Goal: Information Seeking & Learning: Learn about a topic

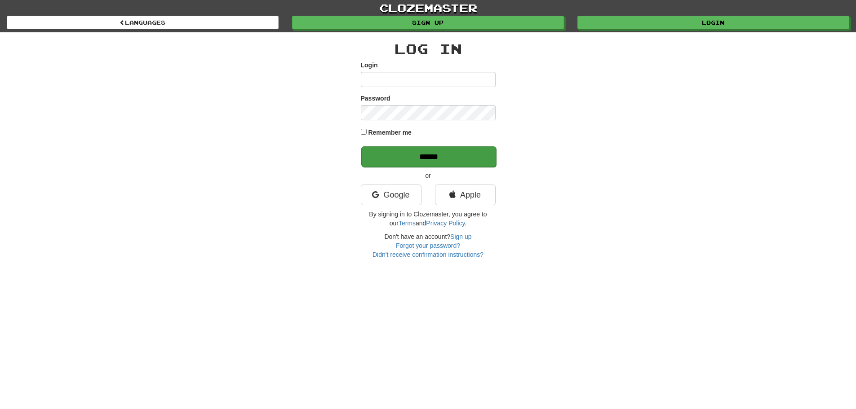
type input "**********"
click at [414, 158] on input "******" at bounding box center [428, 156] width 135 height 21
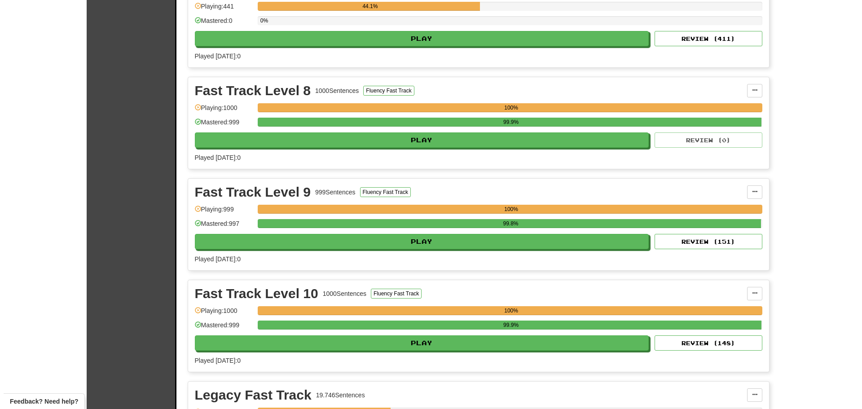
scroll to position [898, 0]
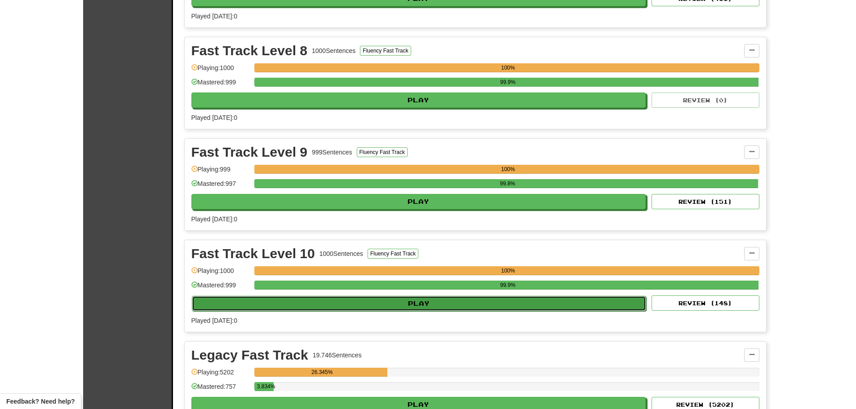
click at [353, 300] on button "Play" at bounding box center [419, 303] width 455 height 15
select select "**"
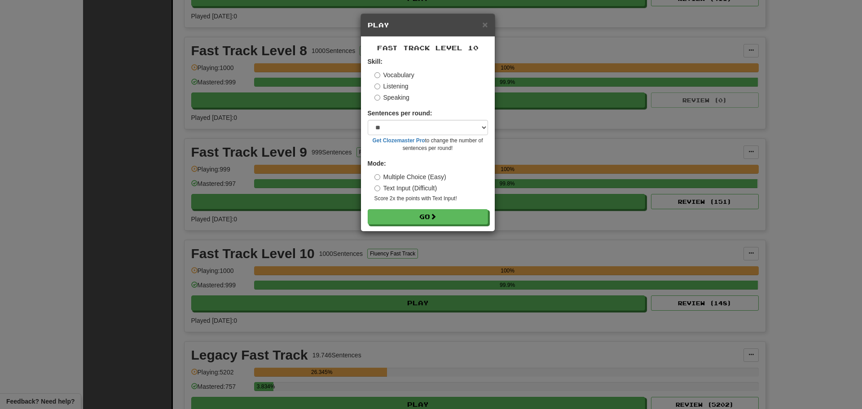
click at [383, 84] on label "Listening" at bounding box center [392, 86] width 34 height 9
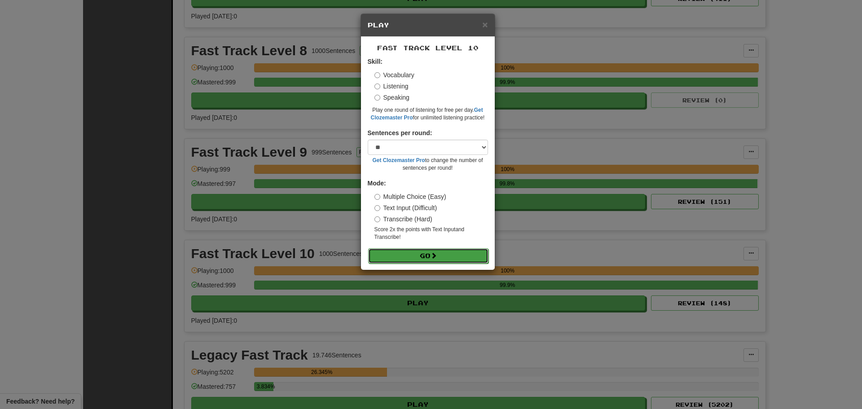
click at [425, 252] on button "Go" at bounding box center [428, 255] width 120 height 15
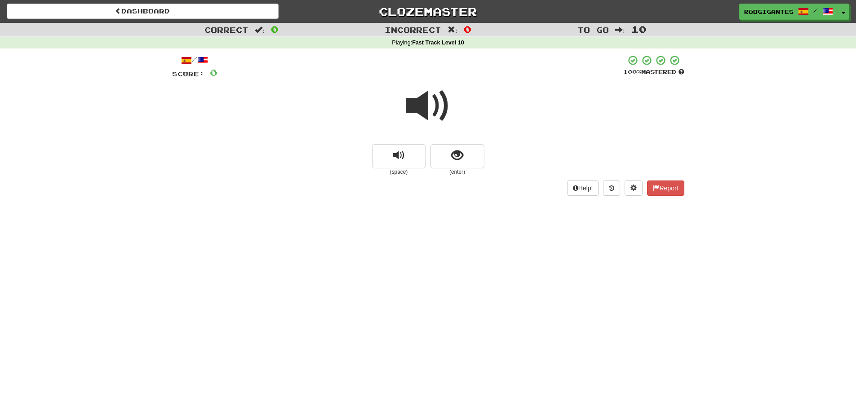
click at [424, 104] on span at bounding box center [428, 106] width 45 height 45
click at [419, 100] on span at bounding box center [428, 106] width 45 height 45
click at [449, 154] on button "show sentence" at bounding box center [457, 156] width 54 height 24
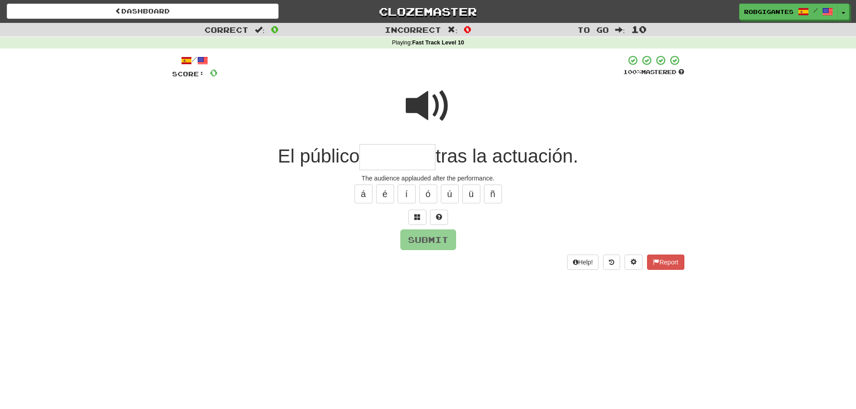
click at [427, 106] on span at bounding box center [428, 106] width 45 height 45
click at [392, 155] on input "text" at bounding box center [397, 157] width 76 height 26
type input "********"
click at [419, 103] on span at bounding box center [428, 106] width 45 height 45
click at [419, 108] on span at bounding box center [428, 106] width 45 height 45
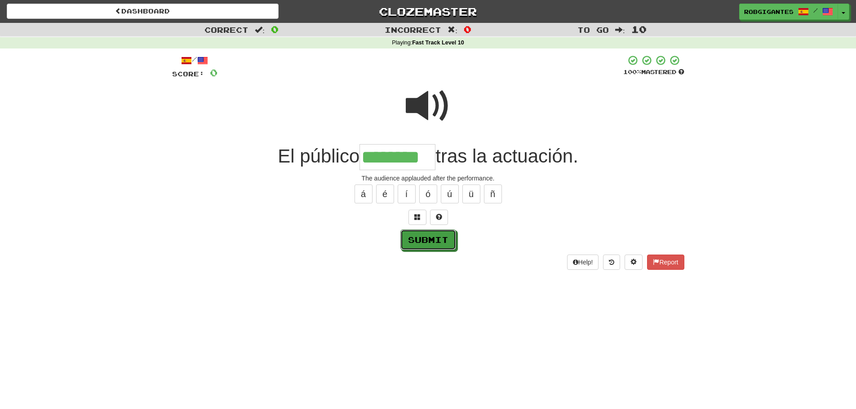
drag, startPoint x: 424, startPoint y: 238, endPoint x: 279, endPoint y: 199, distance: 149.4
click at [421, 235] on button "Submit" at bounding box center [428, 239] width 56 height 21
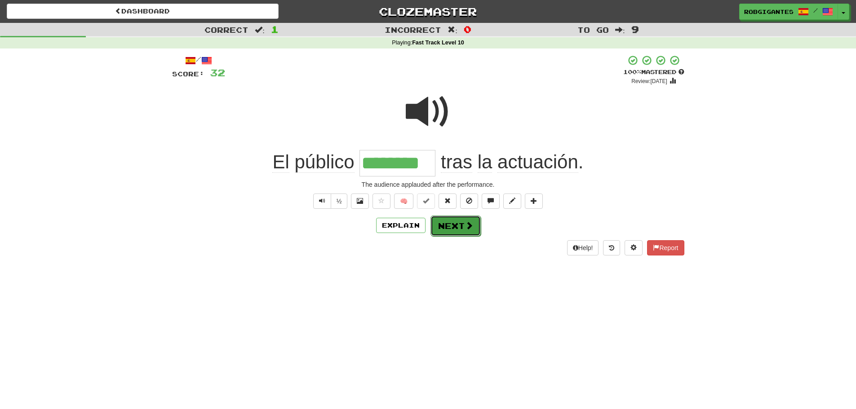
click at [446, 225] on button "Next" at bounding box center [455, 226] width 50 height 21
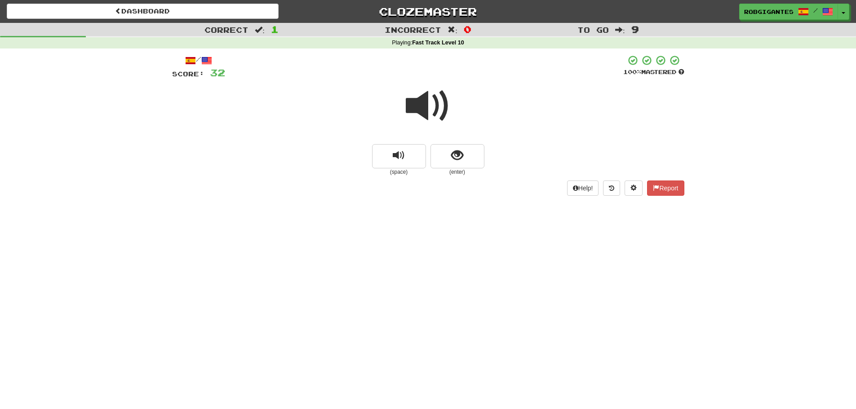
click at [433, 108] on span at bounding box center [428, 106] width 45 height 45
click at [427, 106] on span at bounding box center [428, 106] width 45 height 45
click at [424, 102] on span at bounding box center [428, 106] width 45 height 45
click at [416, 104] on span at bounding box center [428, 106] width 45 height 45
click at [451, 156] on span "show sentence" at bounding box center [457, 156] width 12 height 12
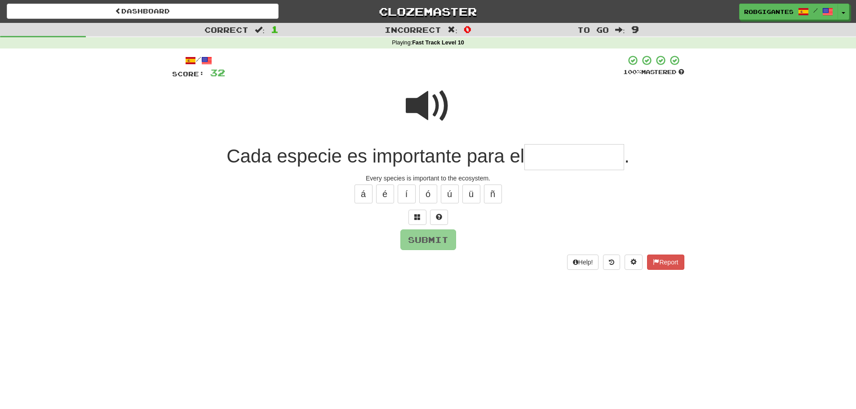
click at [416, 100] on span at bounding box center [428, 106] width 45 height 45
click at [574, 158] on input "text" at bounding box center [574, 157] width 100 height 26
type input "**********"
click at [427, 110] on span at bounding box center [428, 106] width 45 height 45
click at [427, 108] on span at bounding box center [428, 106] width 45 height 45
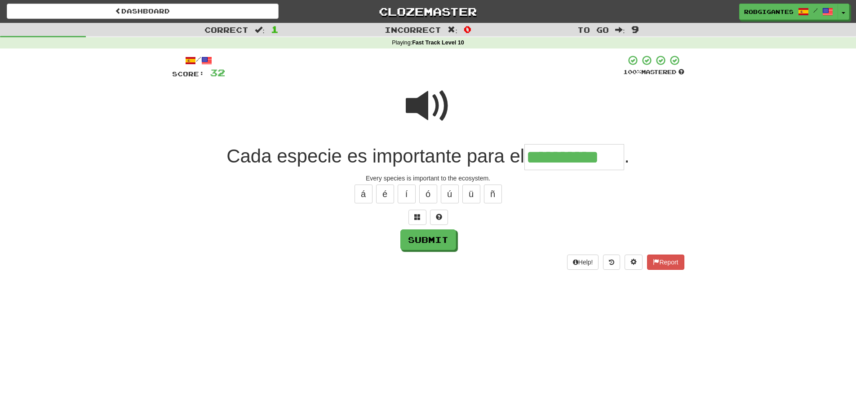
click at [424, 105] on span at bounding box center [428, 106] width 45 height 45
click at [451, 235] on button "Submit" at bounding box center [429, 240] width 56 height 21
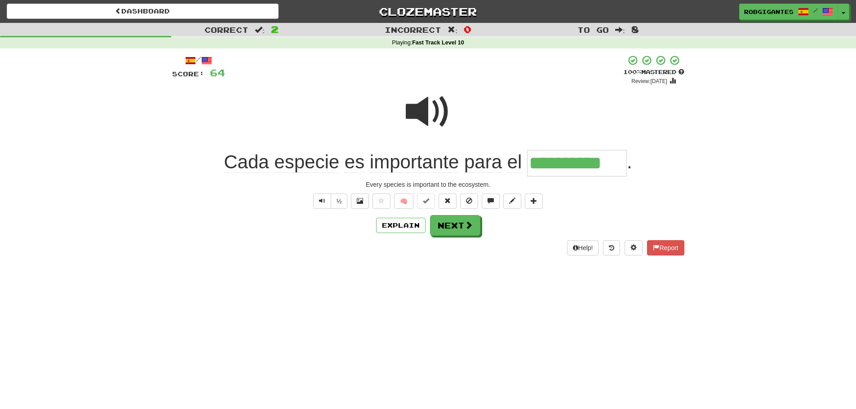
click at [419, 110] on span at bounding box center [428, 111] width 45 height 45
click at [448, 227] on button "Next" at bounding box center [455, 226] width 50 height 21
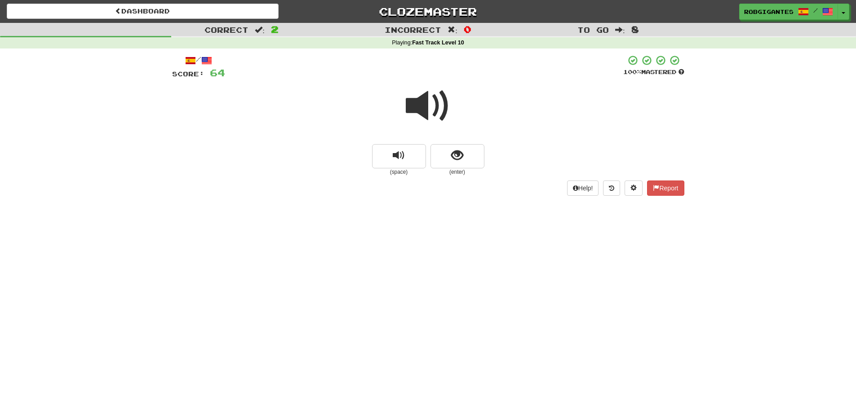
click at [418, 105] on span at bounding box center [428, 106] width 45 height 45
click at [436, 154] on button "show sentence" at bounding box center [457, 156] width 54 height 24
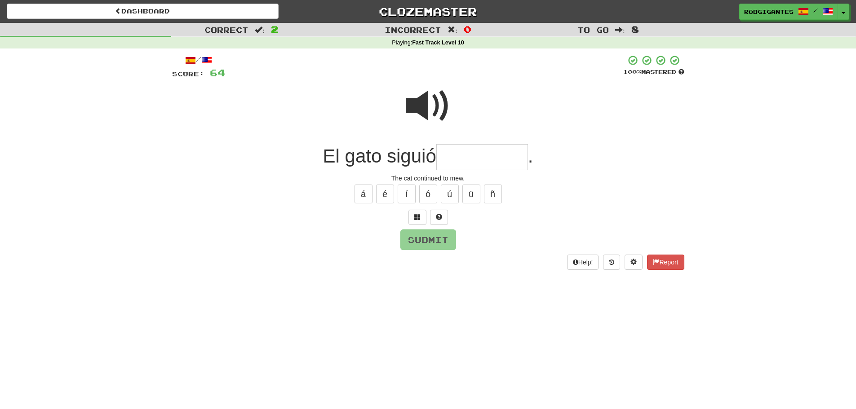
click at [420, 108] on span at bounding box center [428, 106] width 45 height 45
click at [455, 156] on input "text" at bounding box center [482, 157] width 92 height 26
type input "*********"
click at [414, 107] on span at bounding box center [428, 106] width 45 height 45
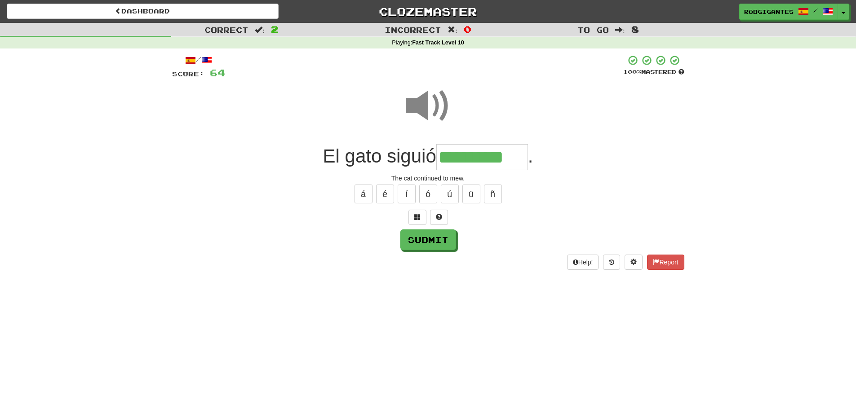
click at [414, 107] on span at bounding box center [428, 106] width 45 height 45
click at [423, 106] on span at bounding box center [428, 106] width 45 height 45
click at [414, 118] on span at bounding box center [428, 106] width 45 height 45
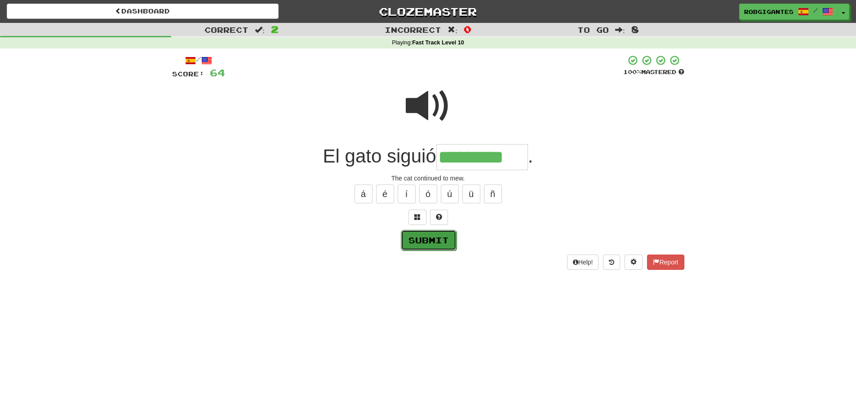
click at [438, 238] on button "Submit" at bounding box center [429, 240] width 56 height 21
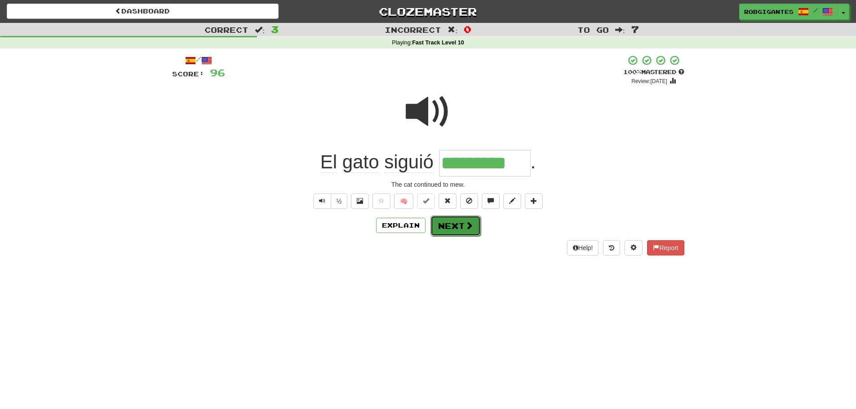
click at [471, 228] on span at bounding box center [469, 225] width 8 height 8
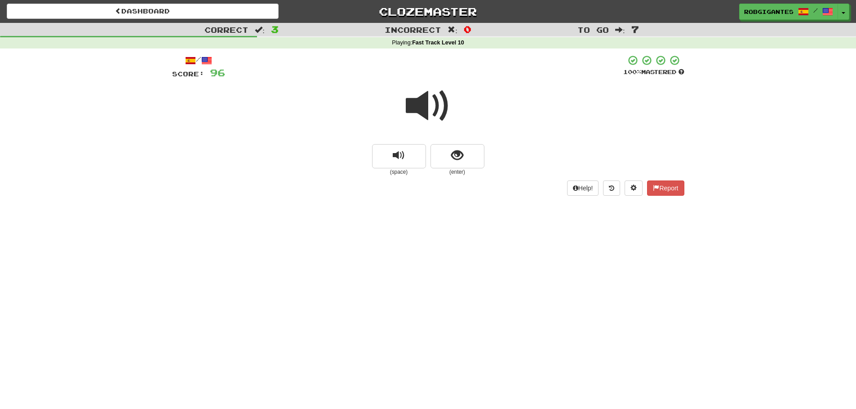
click at [424, 112] on span at bounding box center [428, 106] width 45 height 45
click at [440, 157] on button "show sentence" at bounding box center [457, 156] width 54 height 24
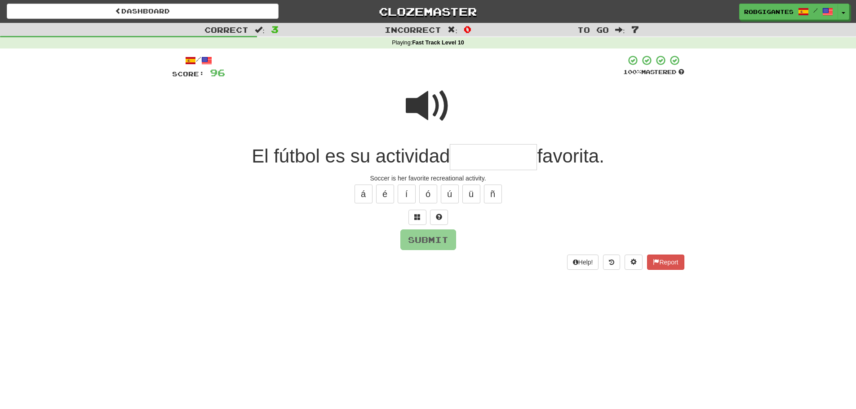
click at [410, 106] on span at bounding box center [428, 106] width 45 height 45
click at [485, 158] on input "text" at bounding box center [493, 157] width 87 height 26
click at [410, 104] on span at bounding box center [428, 106] width 45 height 45
click at [435, 106] on span at bounding box center [428, 106] width 45 height 45
click at [498, 164] on input "*****" at bounding box center [493, 157] width 87 height 26
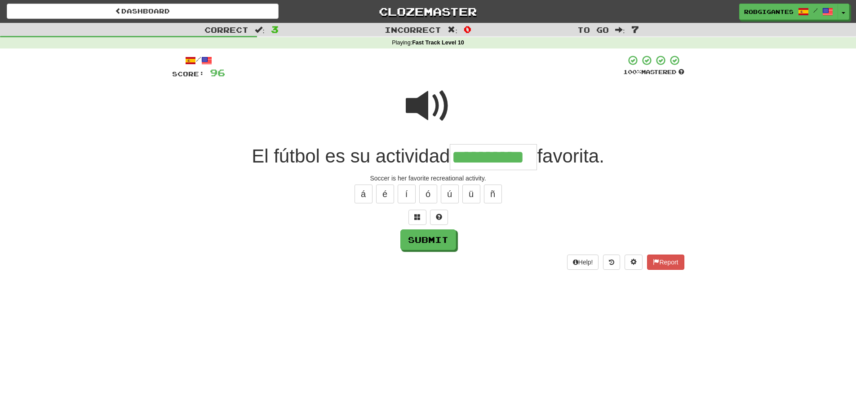
type input "**********"
click at [426, 96] on span at bounding box center [428, 106] width 45 height 45
click at [415, 113] on span at bounding box center [428, 106] width 45 height 45
click at [420, 106] on span at bounding box center [428, 106] width 45 height 45
click at [423, 234] on button "Submit" at bounding box center [429, 240] width 56 height 21
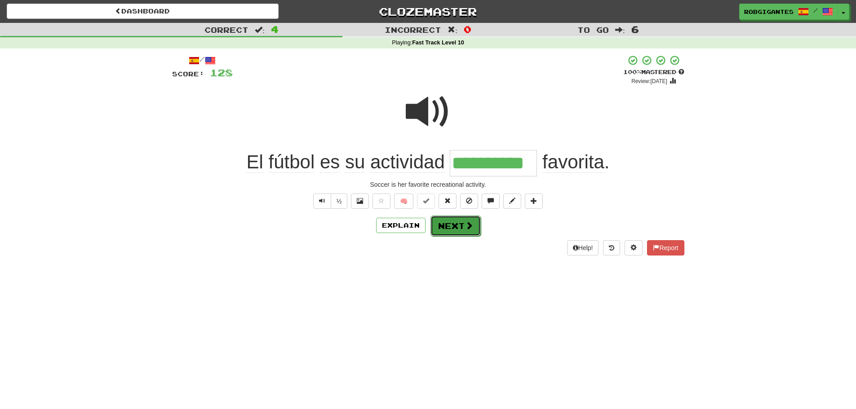
click at [461, 221] on button "Next" at bounding box center [455, 226] width 50 height 21
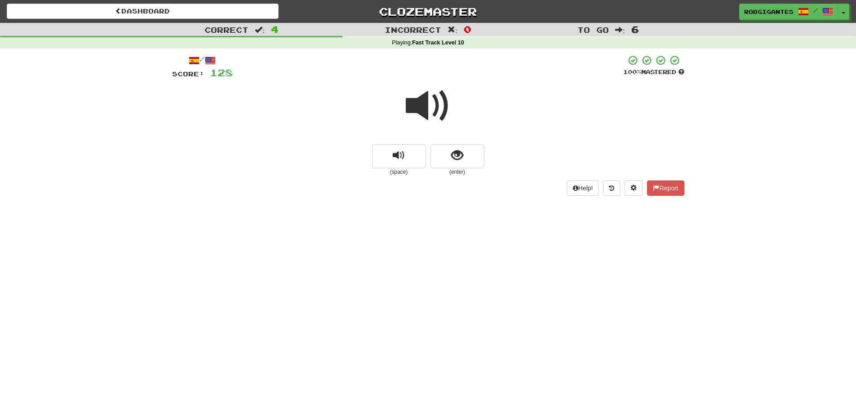
click at [431, 102] on span at bounding box center [428, 106] width 45 height 45
click at [456, 155] on span "show sentence" at bounding box center [457, 156] width 12 height 12
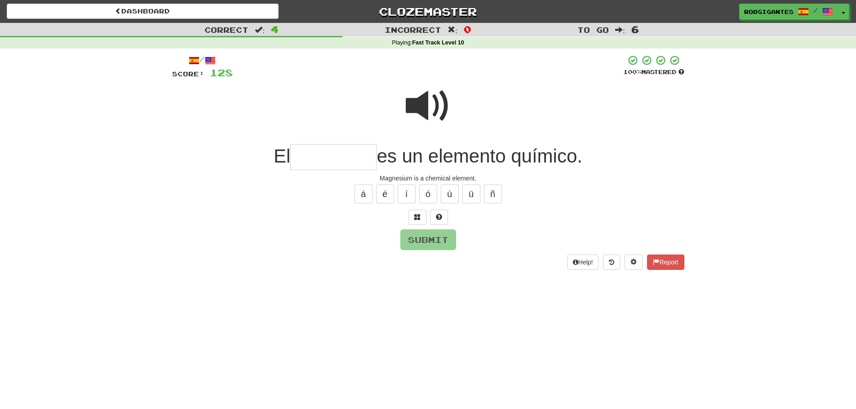
click at [325, 159] on input "text" at bounding box center [333, 157] width 86 height 26
type input "********"
click at [416, 109] on span at bounding box center [428, 106] width 45 height 45
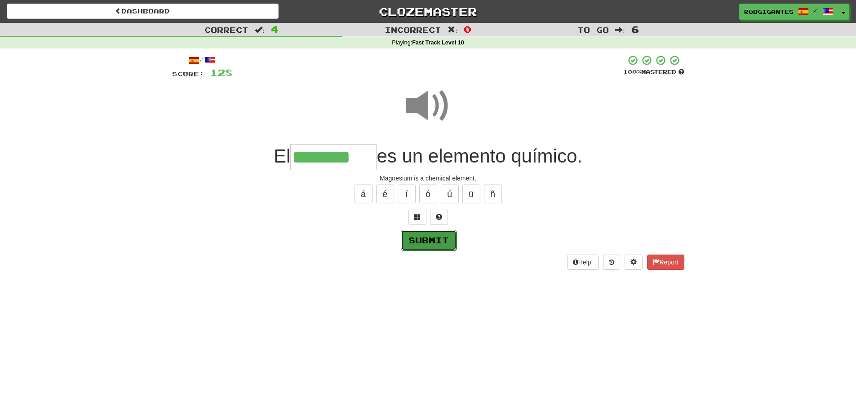
click at [420, 245] on button "Submit" at bounding box center [429, 240] width 56 height 21
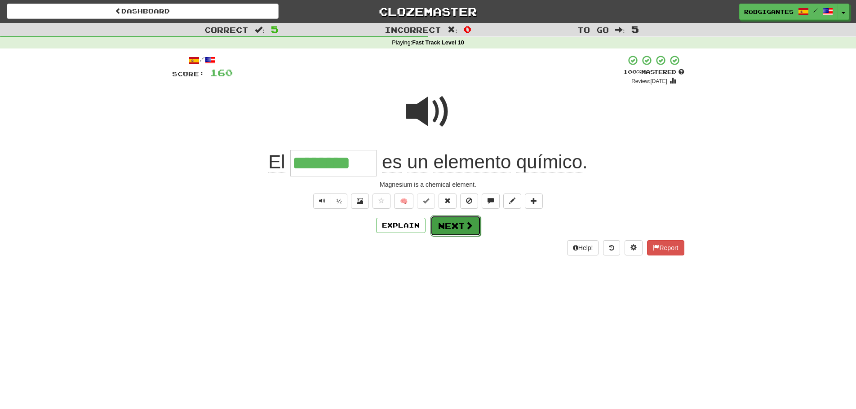
click at [448, 222] on button "Next" at bounding box center [455, 226] width 50 height 21
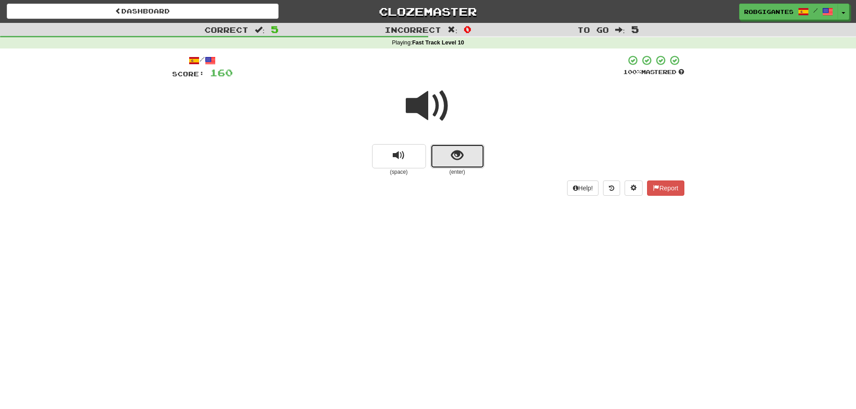
click at [455, 156] on span "show sentence" at bounding box center [457, 156] width 12 height 12
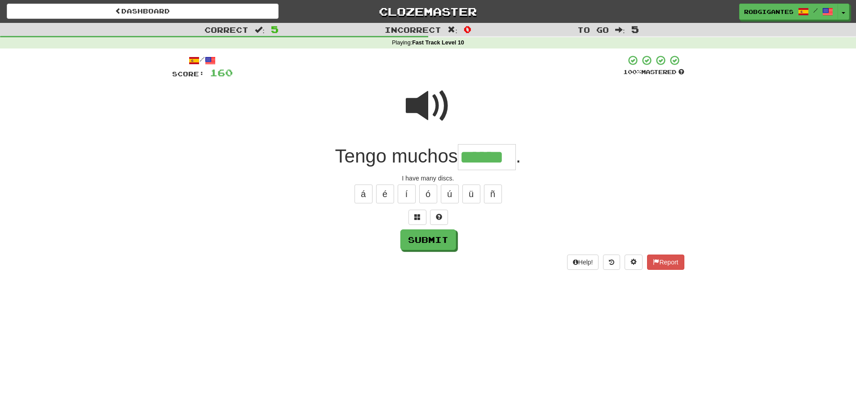
type input "******"
click at [426, 107] on span at bounding box center [428, 106] width 45 height 45
click at [436, 235] on button "Submit" at bounding box center [429, 240] width 56 height 21
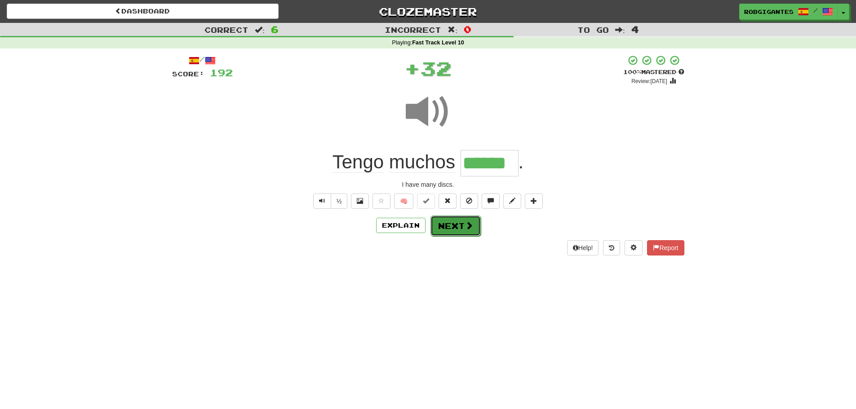
click at [441, 223] on button "Next" at bounding box center [455, 226] width 50 height 21
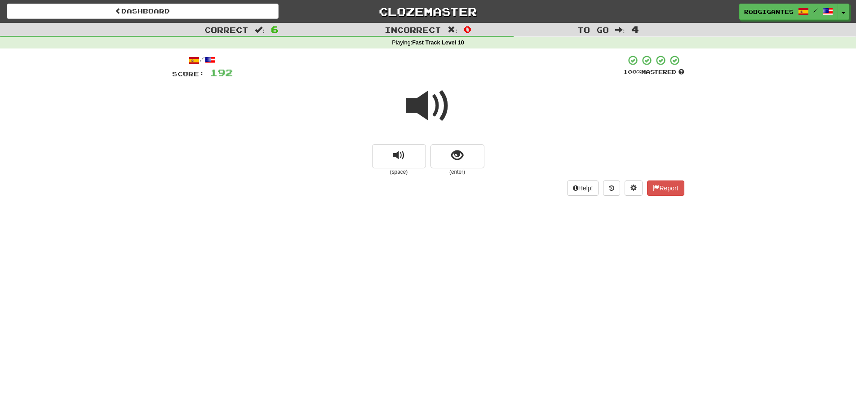
click at [421, 105] on span at bounding box center [428, 106] width 45 height 45
click at [416, 104] on span at bounding box center [428, 106] width 45 height 45
click at [437, 153] on button "show sentence" at bounding box center [457, 156] width 54 height 24
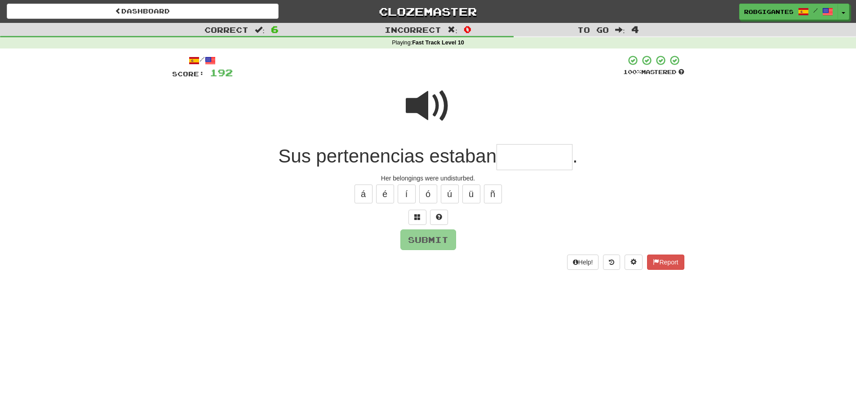
click at [422, 106] on span at bounding box center [428, 106] width 45 height 45
click at [514, 153] on input "text" at bounding box center [534, 157] width 76 height 26
type input "*********"
click at [420, 108] on span at bounding box center [428, 106] width 45 height 45
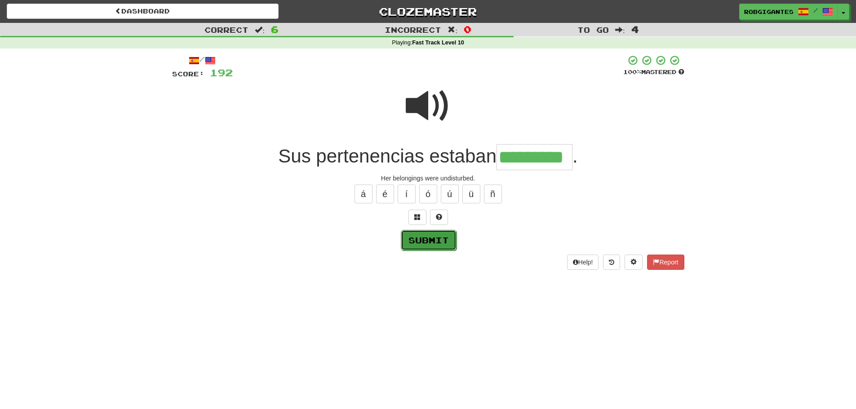
click at [418, 239] on button "Submit" at bounding box center [429, 240] width 56 height 21
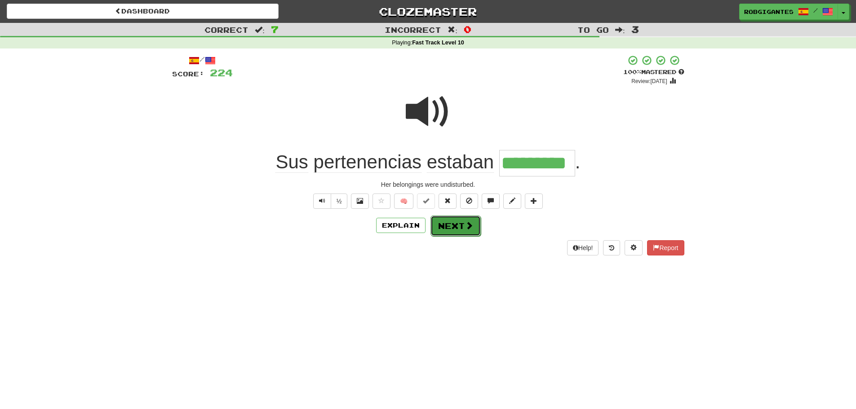
click at [457, 225] on button "Next" at bounding box center [455, 226] width 50 height 21
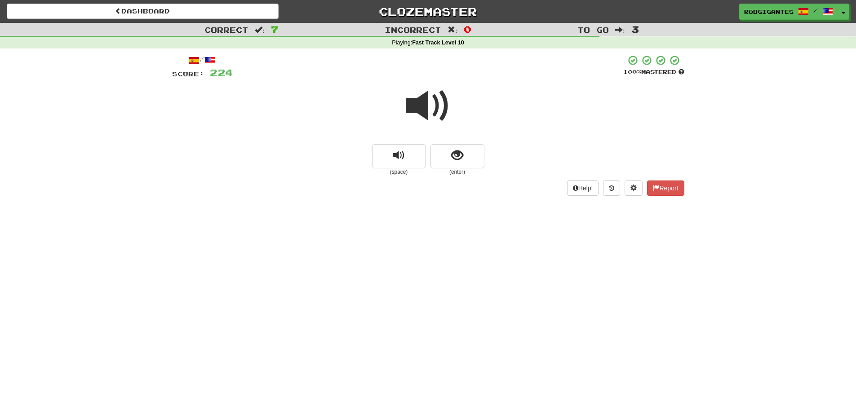
click at [417, 105] on span at bounding box center [428, 106] width 45 height 45
click at [416, 105] on span at bounding box center [428, 106] width 45 height 45
click at [436, 155] on button "show sentence" at bounding box center [457, 156] width 54 height 24
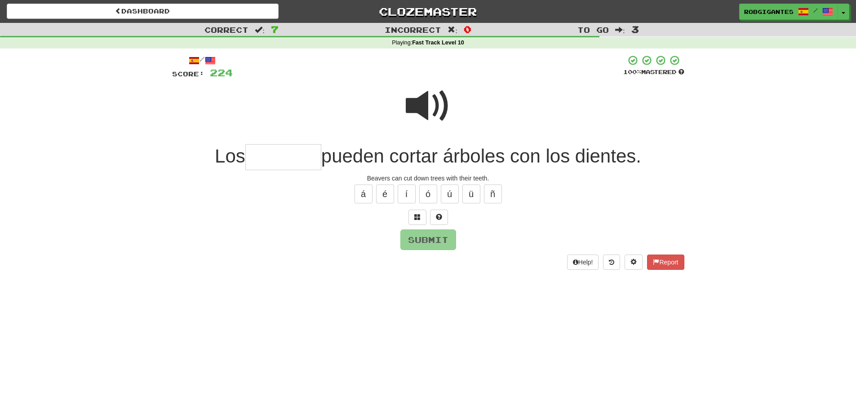
click at [425, 100] on span at bounding box center [428, 106] width 45 height 45
click at [266, 155] on input "text" at bounding box center [283, 157] width 76 height 26
type input "********"
click at [419, 106] on span at bounding box center [428, 106] width 45 height 45
click at [435, 242] on button "Submit" at bounding box center [429, 240] width 56 height 21
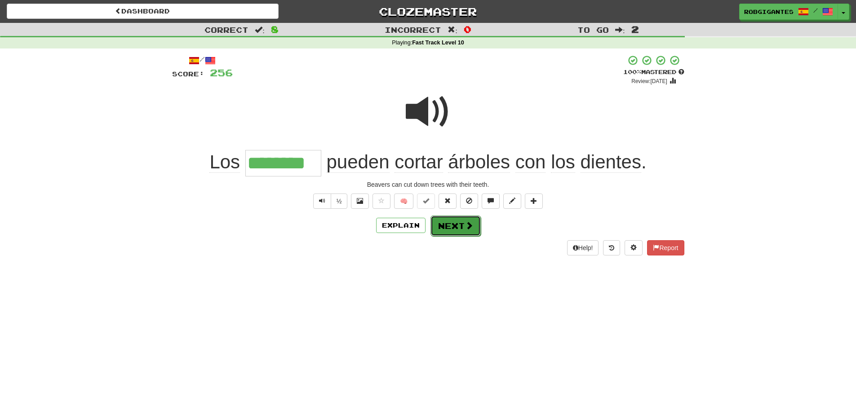
click at [449, 224] on button "Next" at bounding box center [455, 226] width 50 height 21
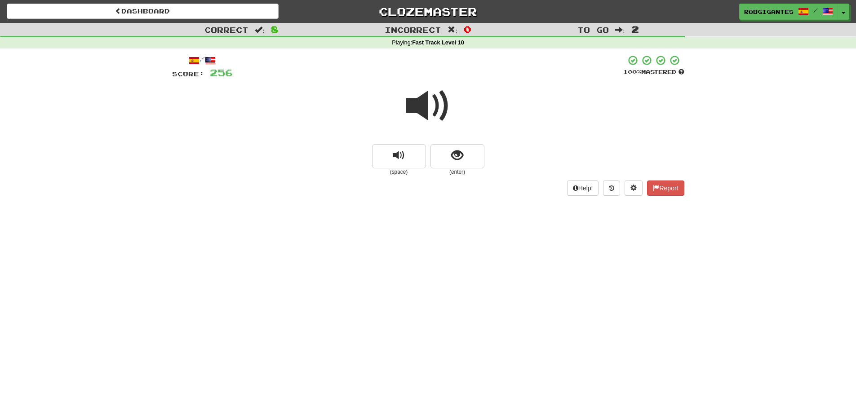
click at [422, 103] on span at bounding box center [428, 106] width 45 height 45
click at [415, 102] on span at bounding box center [428, 106] width 45 height 45
click at [438, 157] on button "show sentence" at bounding box center [457, 156] width 54 height 24
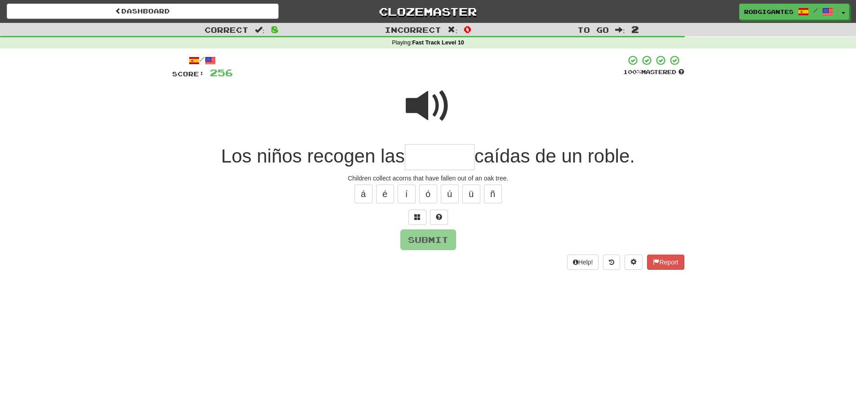
click at [406, 104] on span at bounding box center [428, 106] width 45 height 45
click at [446, 160] on input "text" at bounding box center [440, 157] width 70 height 26
type input "*"
click at [434, 214] on button at bounding box center [439, 217] width 18 height 15
click at [418, 106] on span at bounding box center [428, 106] width 45 height 45
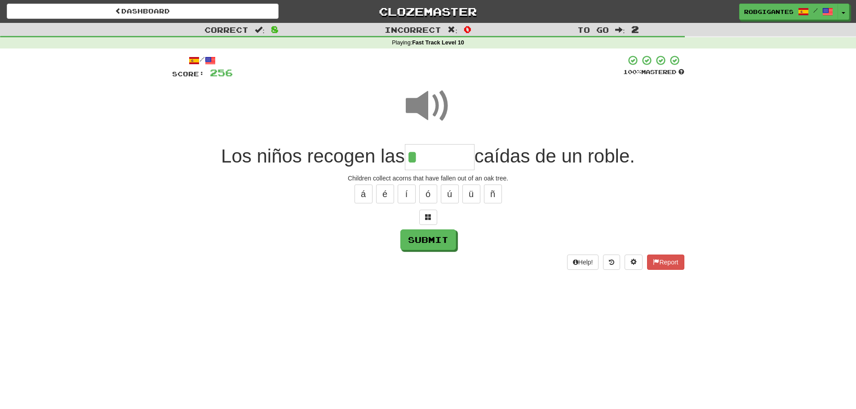
click at [415, 161] on input "*" at bounding box center [440, 157] width 70 height 26
click at [411, 103] on span at bounding box center [428, 106] width 45 height 45
click at [457, 165] on input "****" at bounding box center [440, 157] width 70 height 26
click at [429, 105] on span at bounding box center [428, 106] width 45 height 45
click at [454, 162] on input "******" at bounding box center [440, 157] width 70 height 26
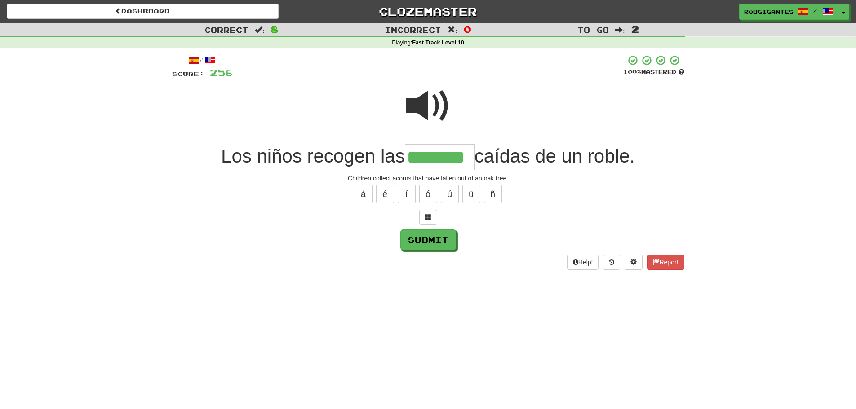
type input "********"
click at [418, 99] on span at bounding box center [428, 106] width 45 height 45
click at [425, 104] on span at bounding box center [428, 106] width 45 height 45
click at [432, 107] on span at bounding box center [428, 106] width 45 height 45
click at [416, 239] on button "Submit" at bounding box center [429, 240] width 56 height 21
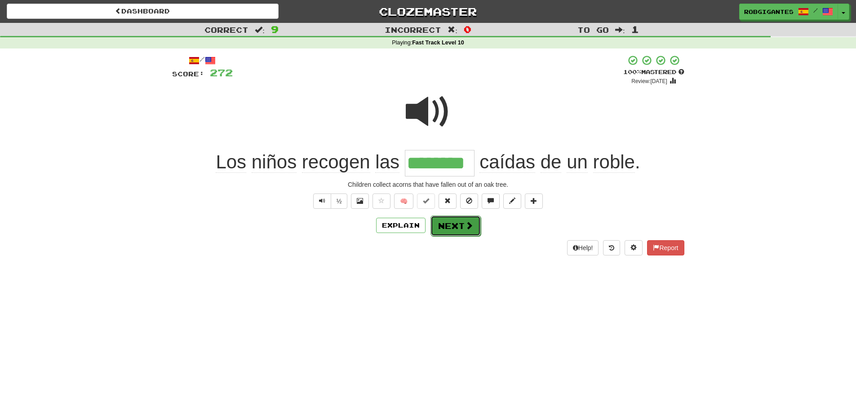
click at [437, 223] on button "Next" at bounding box center [455, 226] width 50 height 21
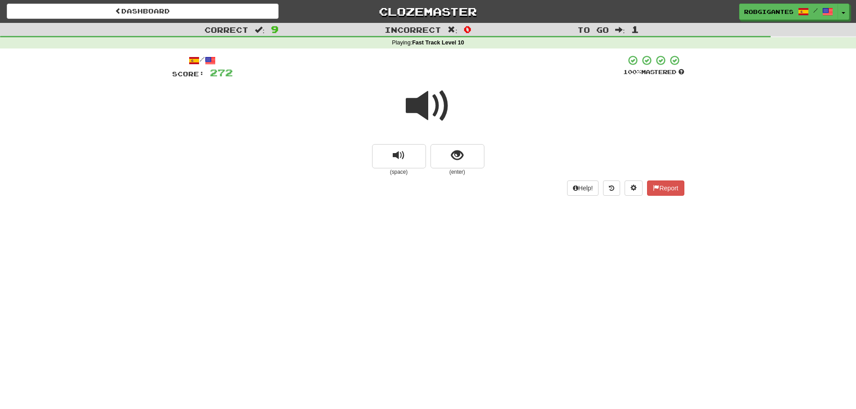
click at [414, 104] on span at bounding box center [428, 106] width 45 height 45
click at [446, 161] on button "show sentence" at bounding box center [457, 156] width 54 height 24
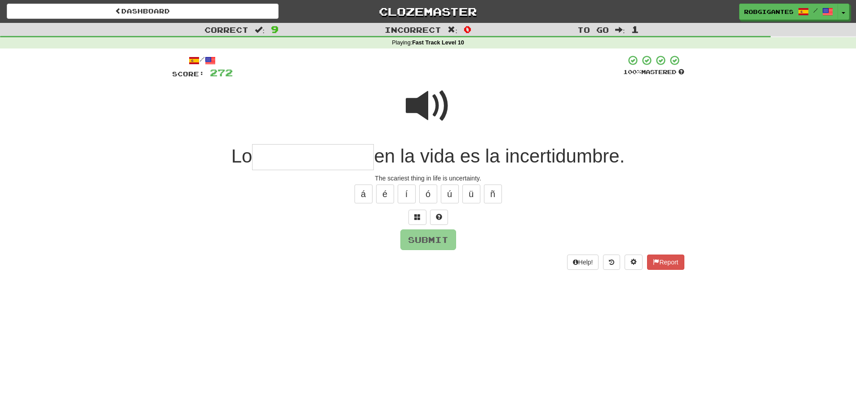
click at [428, 97] on span at bounding box center [428, 106] width 45 height 45
click at [269, 154] on input "text" at bounding box center [313, 157] width 122 height 26
click at [411, 112] on span at bounding box center [428, 106] width 45 height 45
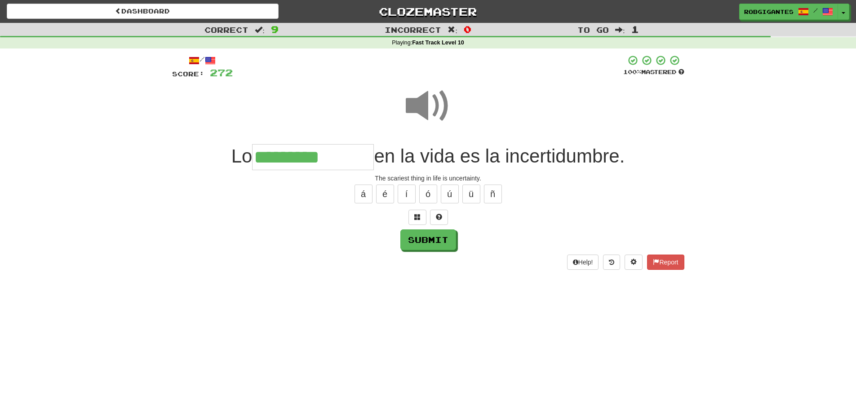
click at [346, 158] on input "*********" at bounding box center [313, 157] width 122 height 26
type input "**********"
click at [425, 99] on span at bounding box center [428, 106] width 45 height 45
click at [416, 238] on button "Submit" at bounding box center [429, 240] width 56 height 21
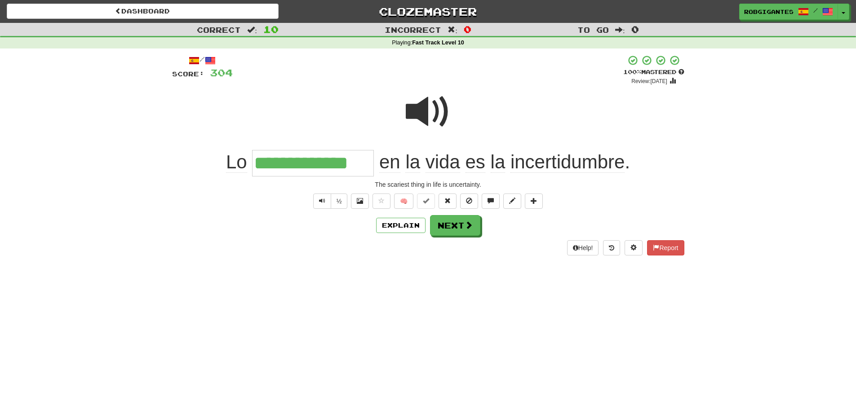
click at [416, 112] on span at bounding box center [428, 111] width 45 height 45
click at [450, 227] on button "Next" at bounding box center [455, 226] width 50 height 21
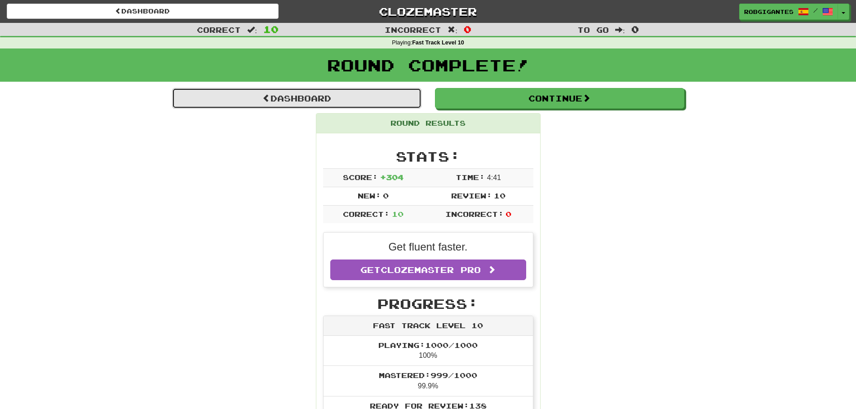
click at [254, 95] on link "Dashboard" at bounding box center [296, 98] width 249 height 21
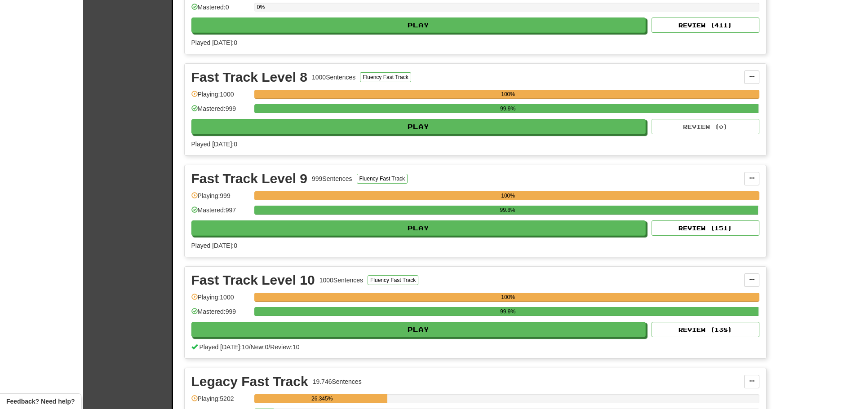
scroll to position [866, 0]
